Goal: Information Seeking & Learning: Learn about a topic

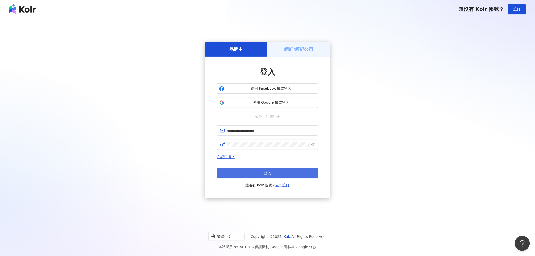
click at [270, 172] on span "登入" at bounding box center [267, 173] width 7 height 4
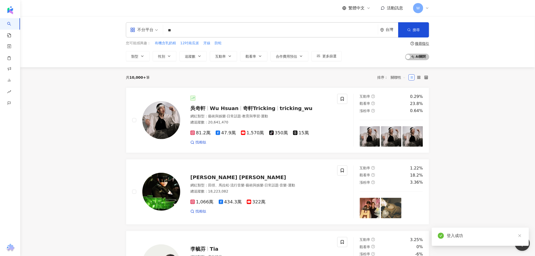
type input "*"
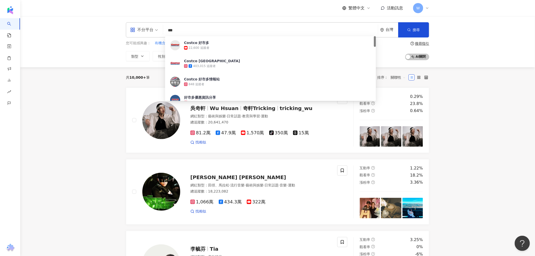
click at [150, 29] on div "不分平台" at bounding box center [141, 30] width 23 height 8
type input "***"
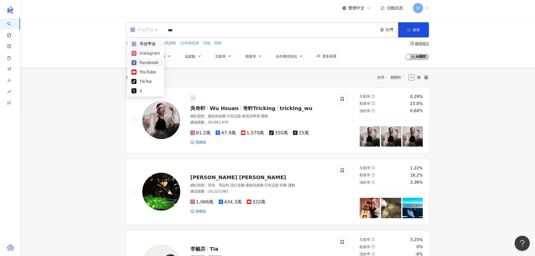
click at [152, 64] on div "Facebook" at bounding box center [146, 62] width 29 height 6
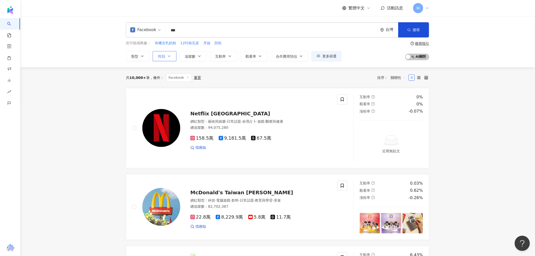
click at [165, 56] on span "性別" at bounding box center [161, 56] width 7 height 4
click at [168, 54] on icon "button" at bounding box center [169, 56] width 4 height 4
click at [170, 57] on icon "button" at bounding box center [169, 56] width 4 height 4
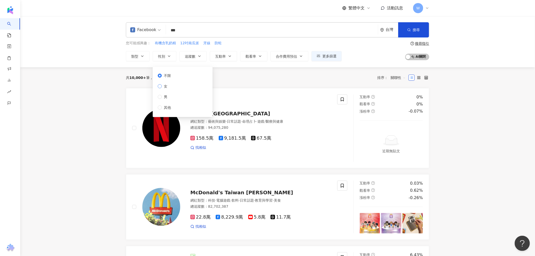
click at [165, 89] on span "女" at bounding box center [166, 87] width 8 height 6
click at [197, 57] on button "追蹤數" at bounding box center [193, 56] width 27 height 10
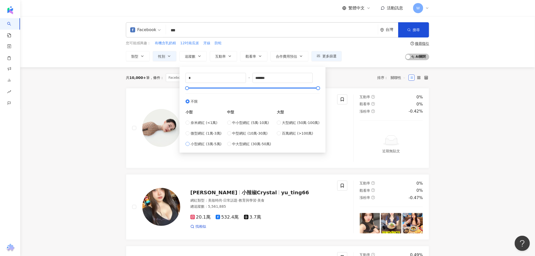
click at [206, 144] on span "小型網紅 (3萬-5萬)" at bounding box center [206, 144] width 31 height 6
type input "*****"
click at [410, 30] on circle "button" at bounding box center [409, 30] width 2 height 2
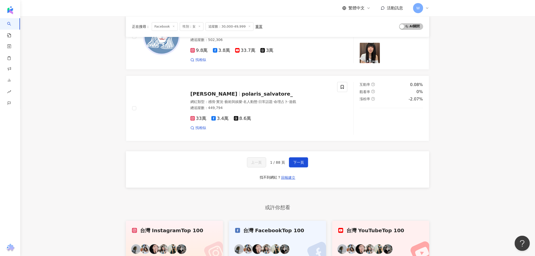
scroll to position [843, 0]
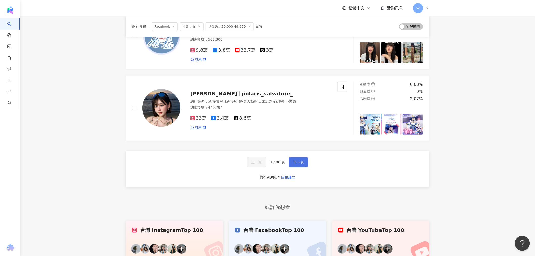
click at [296, 160] on span "下一頁" at bounding box center [299, 162] width 11 height 4
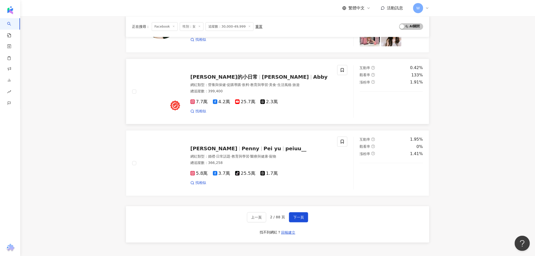
scroll to position [717, 0]
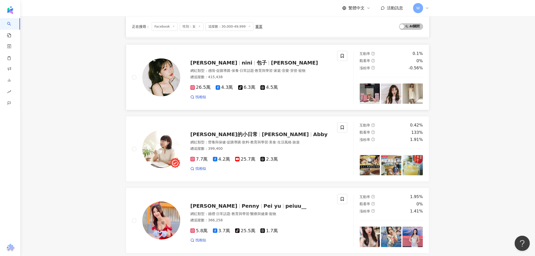
click at [257, 60] on span "包子" at bounding box center [264, 63] width 14 height 6
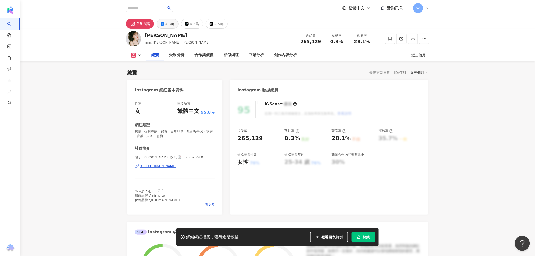
click at [162, 25] on icon at bounding box center [163, 24] width 4 height 4
click at [170, 26] on div "4.3萬" at bounding box center [169, 23] width 9 height 7
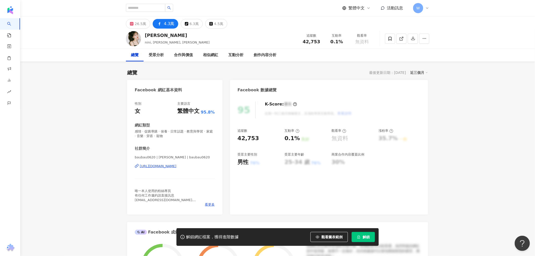
click at [177, 168] on div "[URL][DOMAIN_NAME]" at bounding box center [158, 166] width 37 height 5
